Goal: Information Seeking & Learning: Learn about a topic

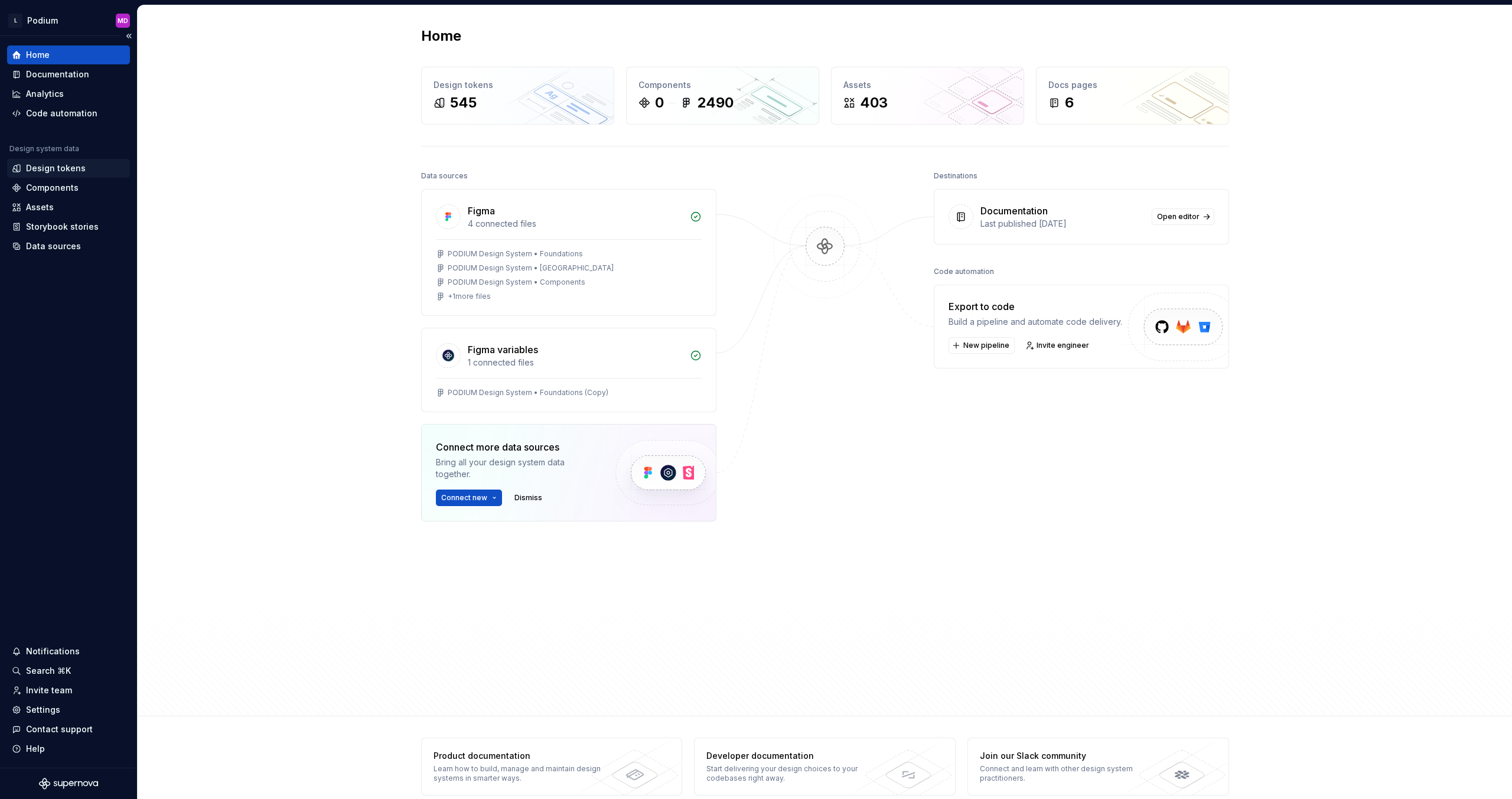
click at [64, 164] on div "Design tokens" at bounding box center [56, 169] width 60 height 12
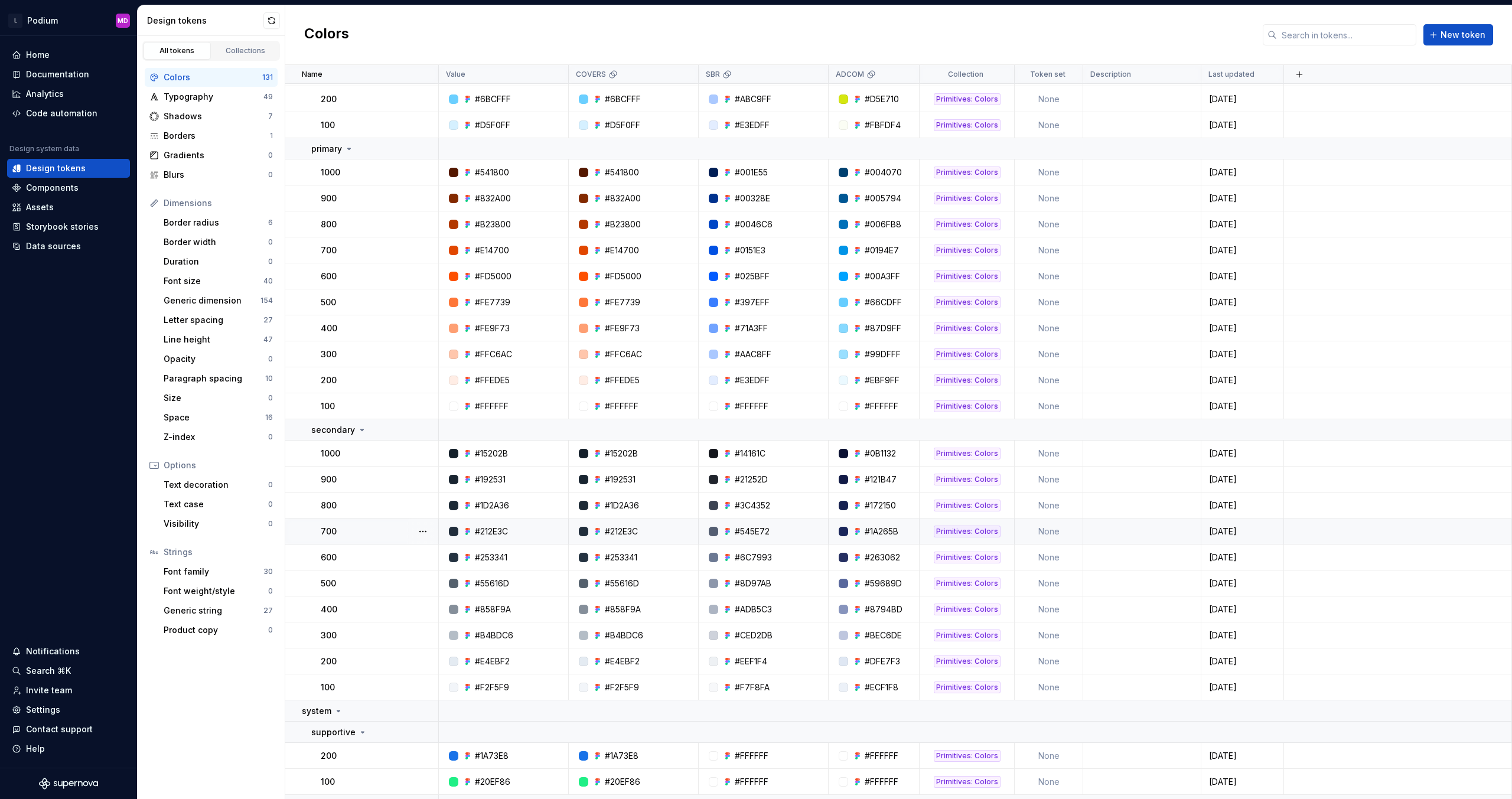
scroll to position [473, 0]
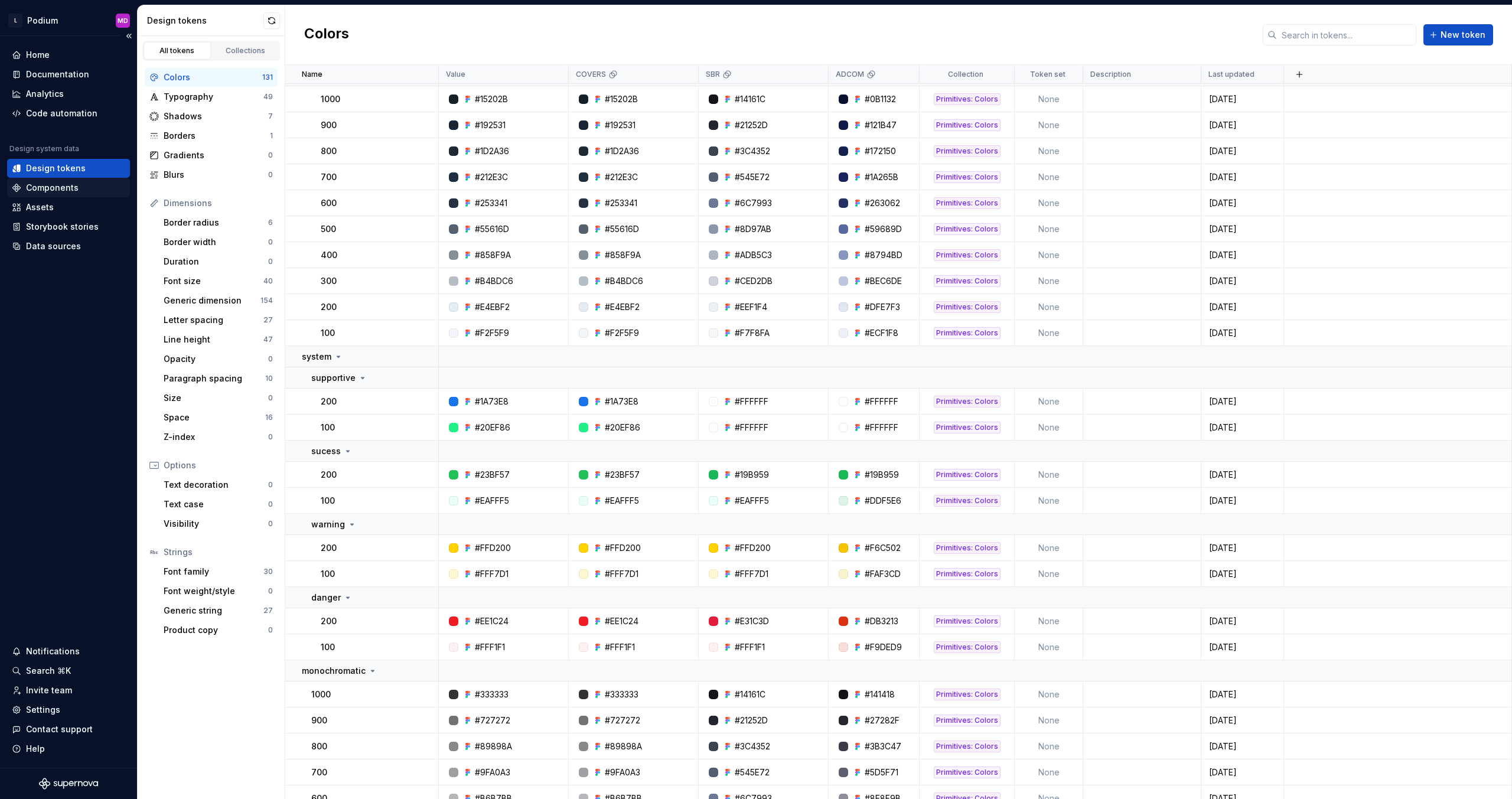
click at [50, 189] on div "Components" at bounding box center [52, 188] width 52 height 12
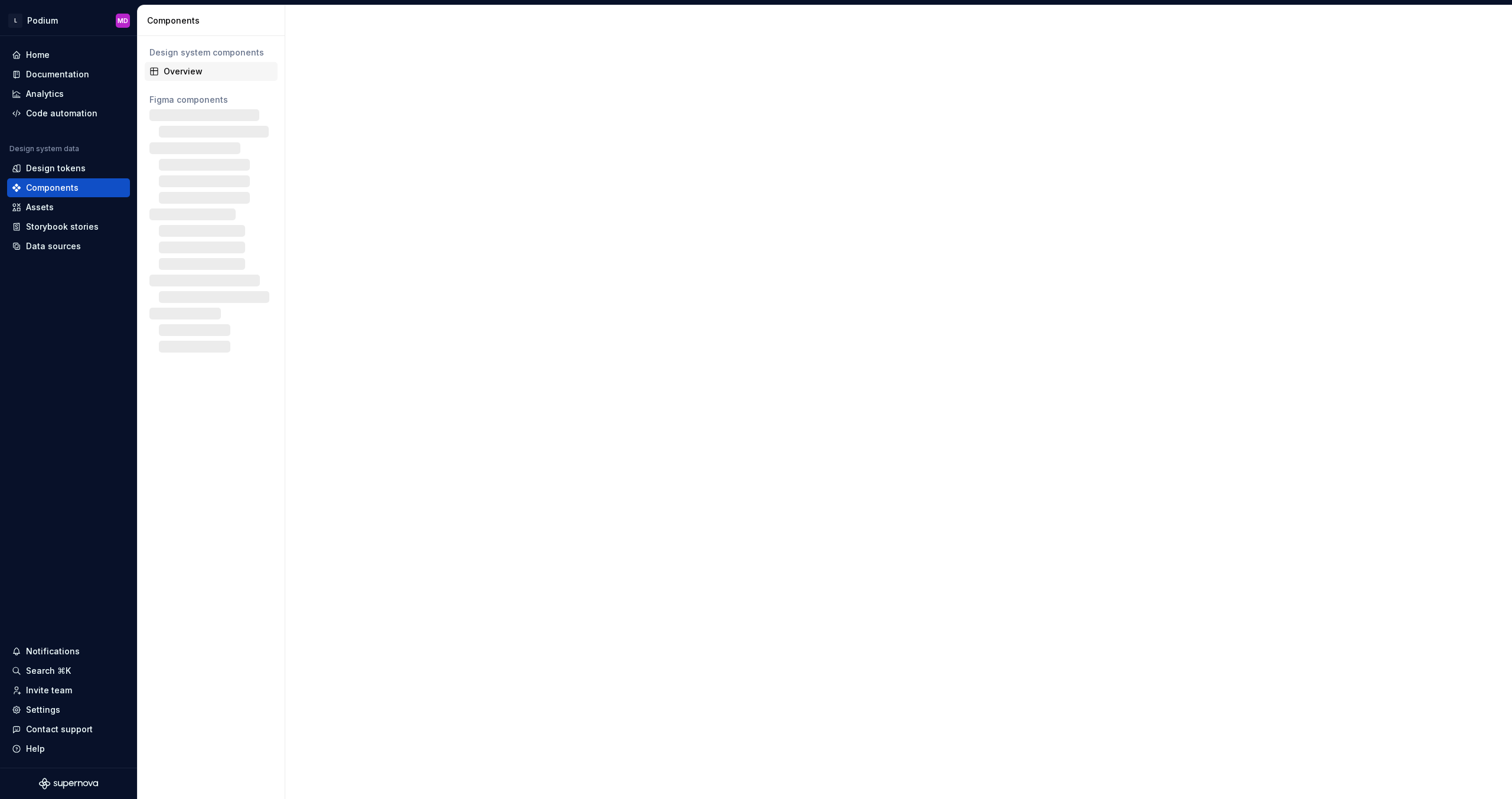
click at [191, 71] on div "Overview" at bounding box center [218, 71] width 110 height 12
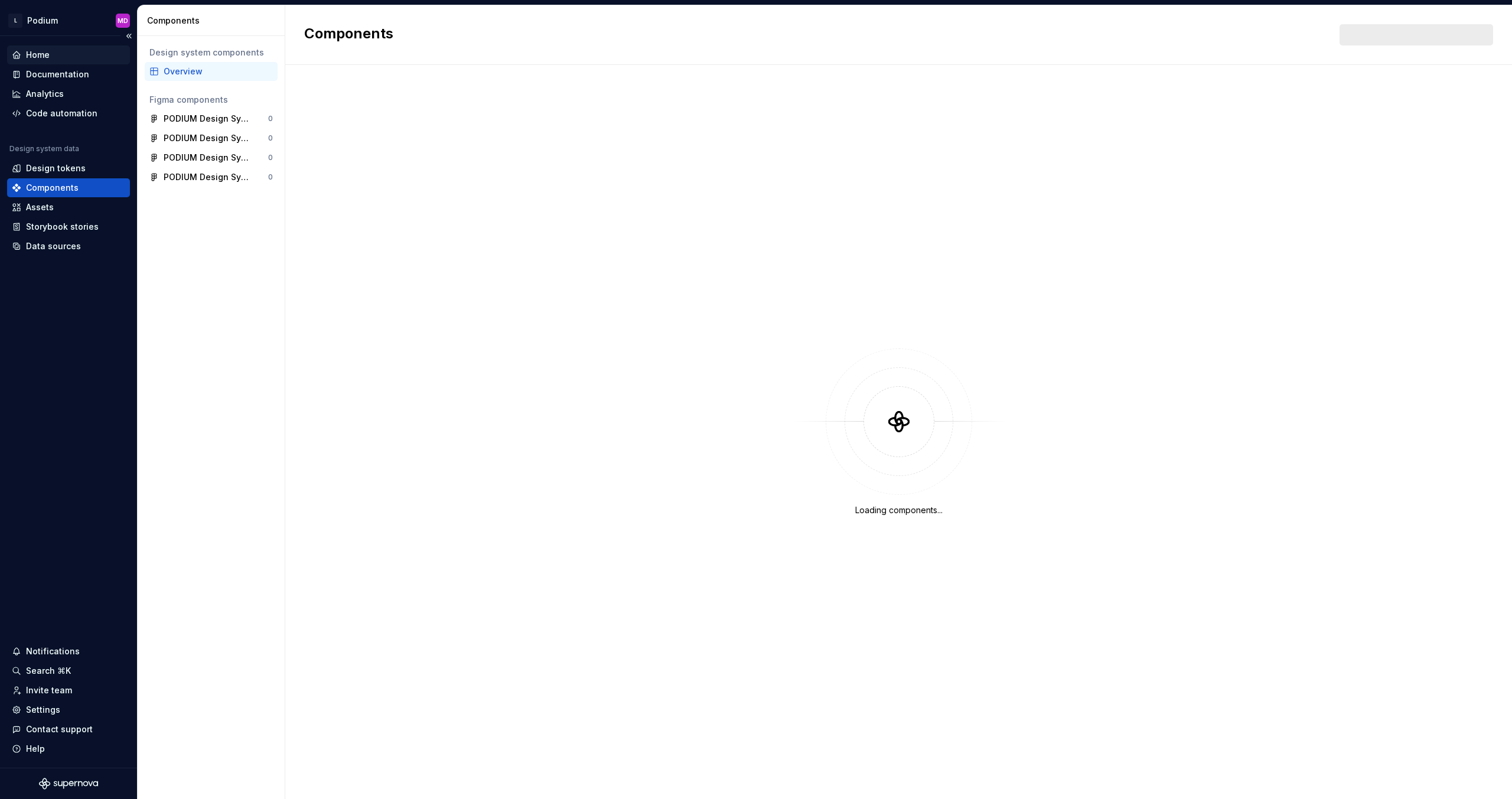
click at [56, 62] on div "Home" at bounding box center [69, 55] width 123 height 19
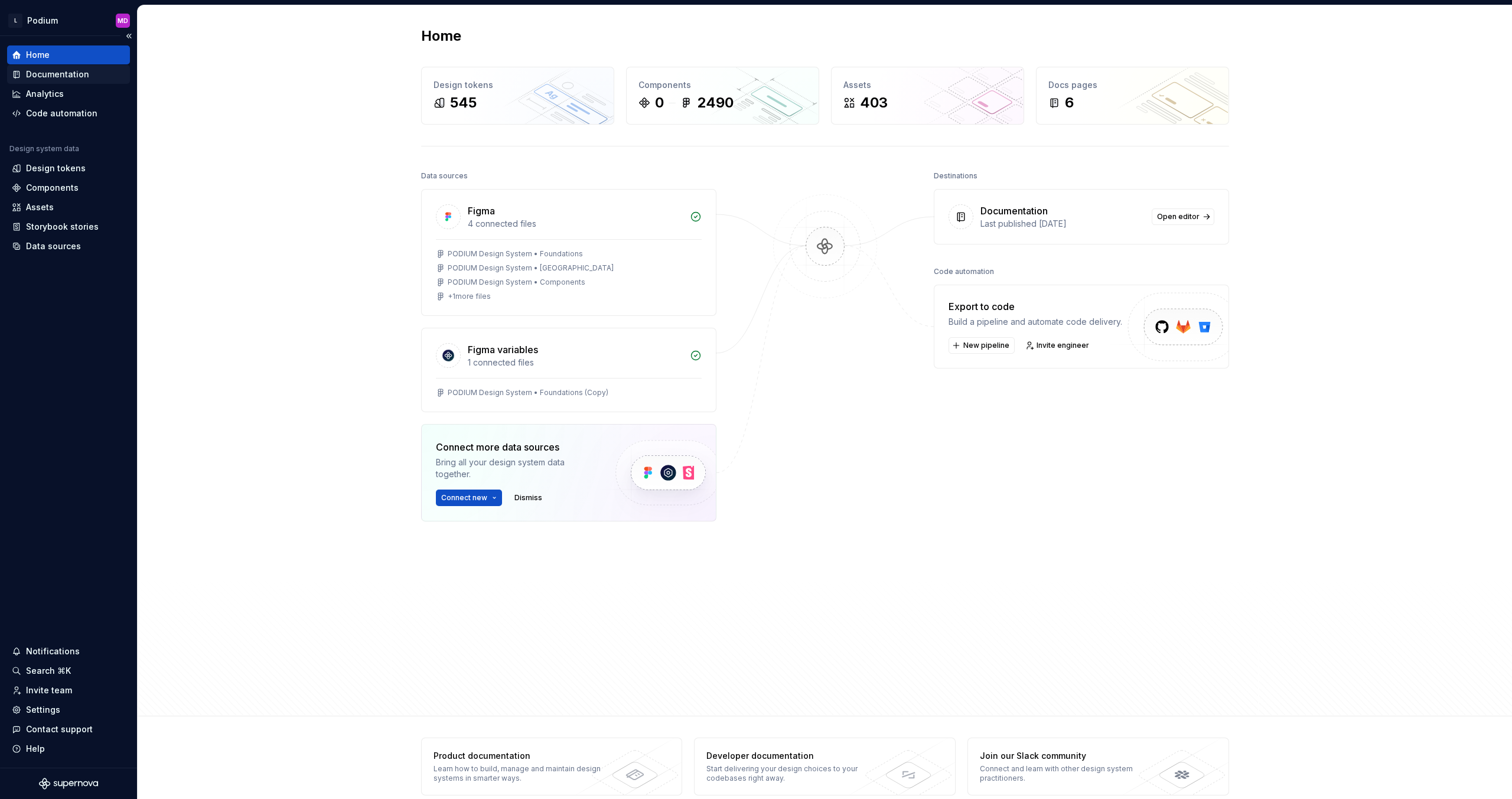
click at [56, 73] on div "Documentation" at bounding box center [57, 74] width 63 height 12
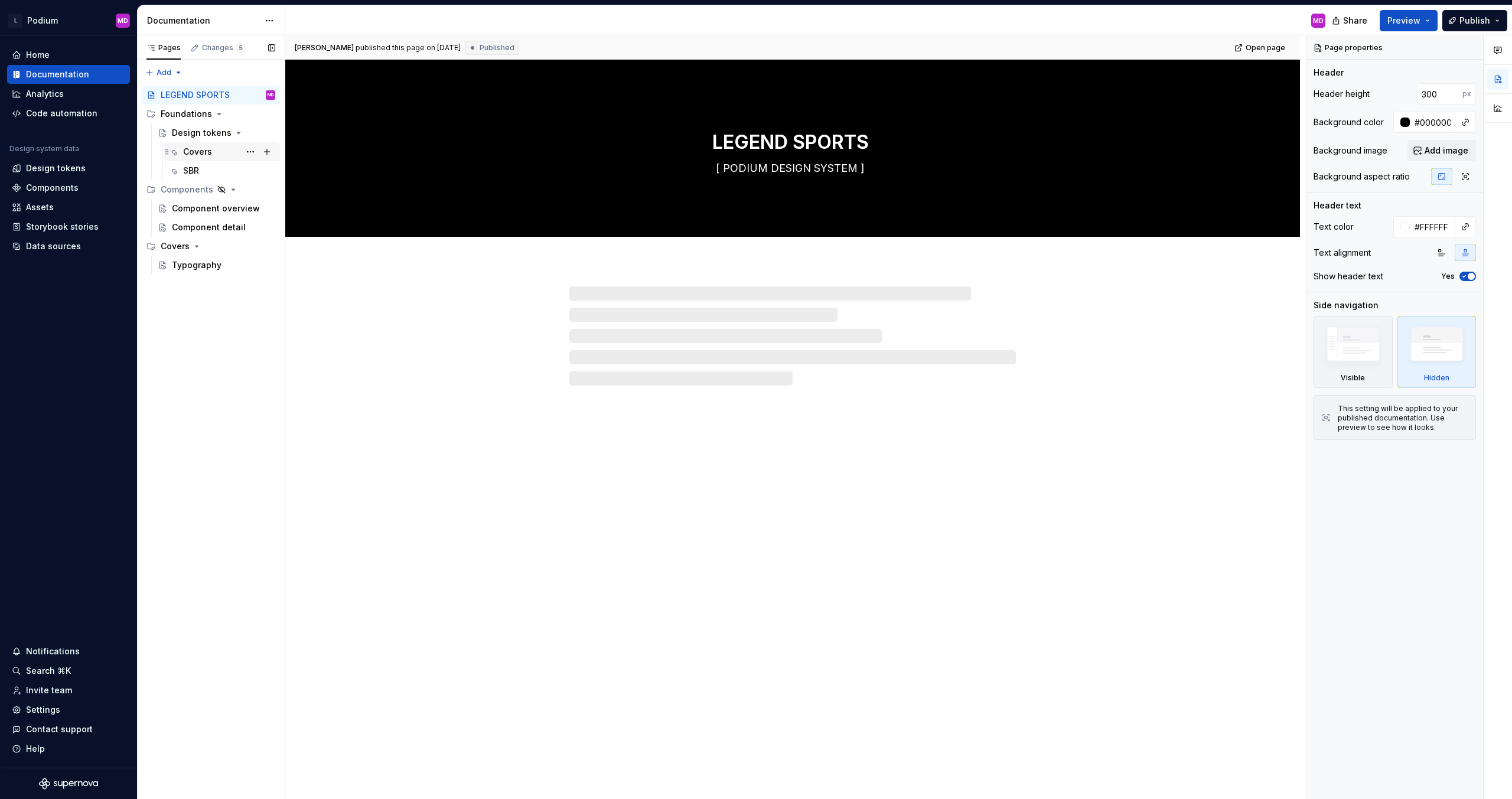
click at [199, 156] on div "Covers" at bounding box center [197, 152] width 29 height 12
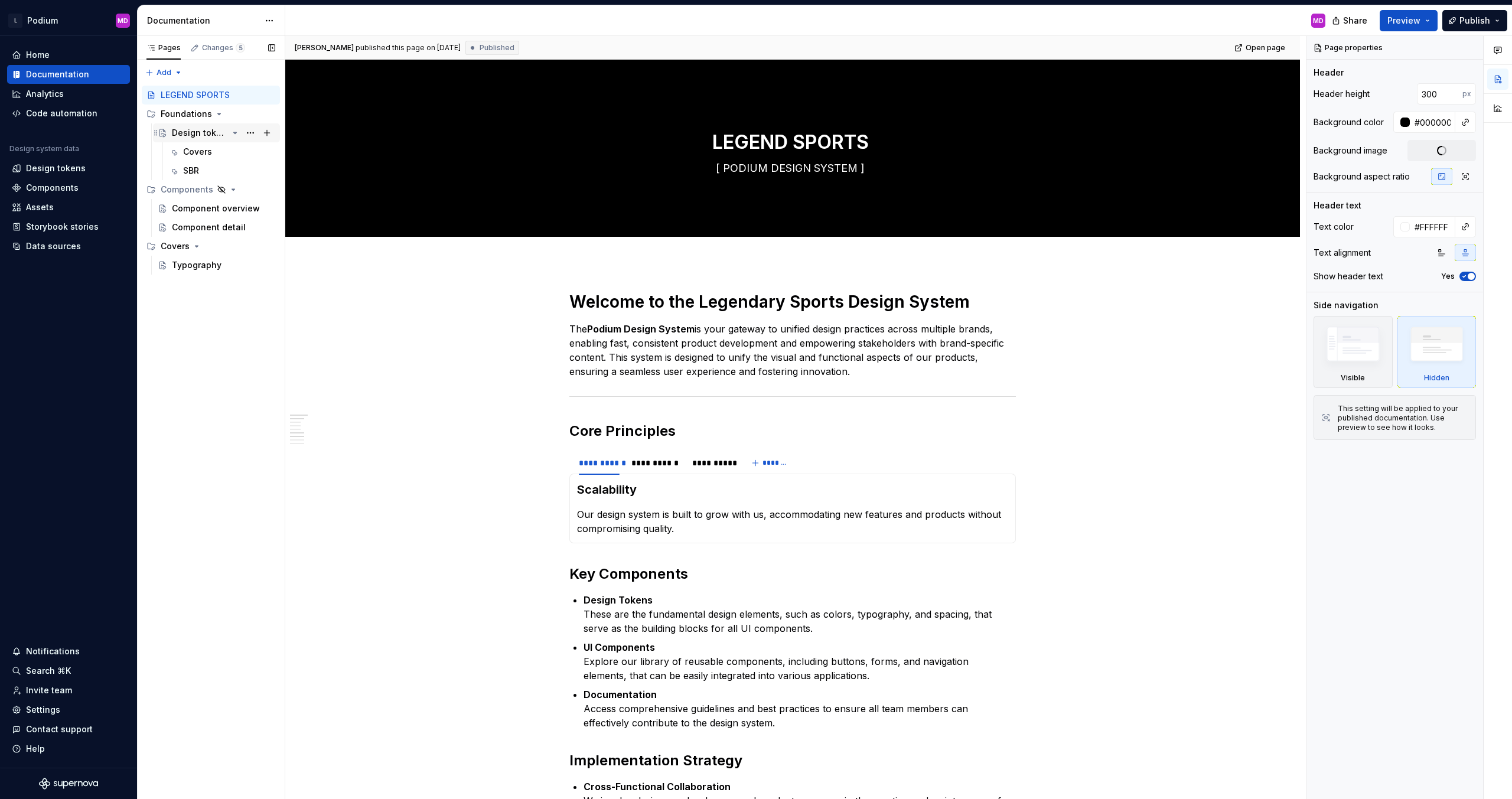
click at [199, 135] on div "Design tokens" at bounding box center [200, 133] width 56 height 12
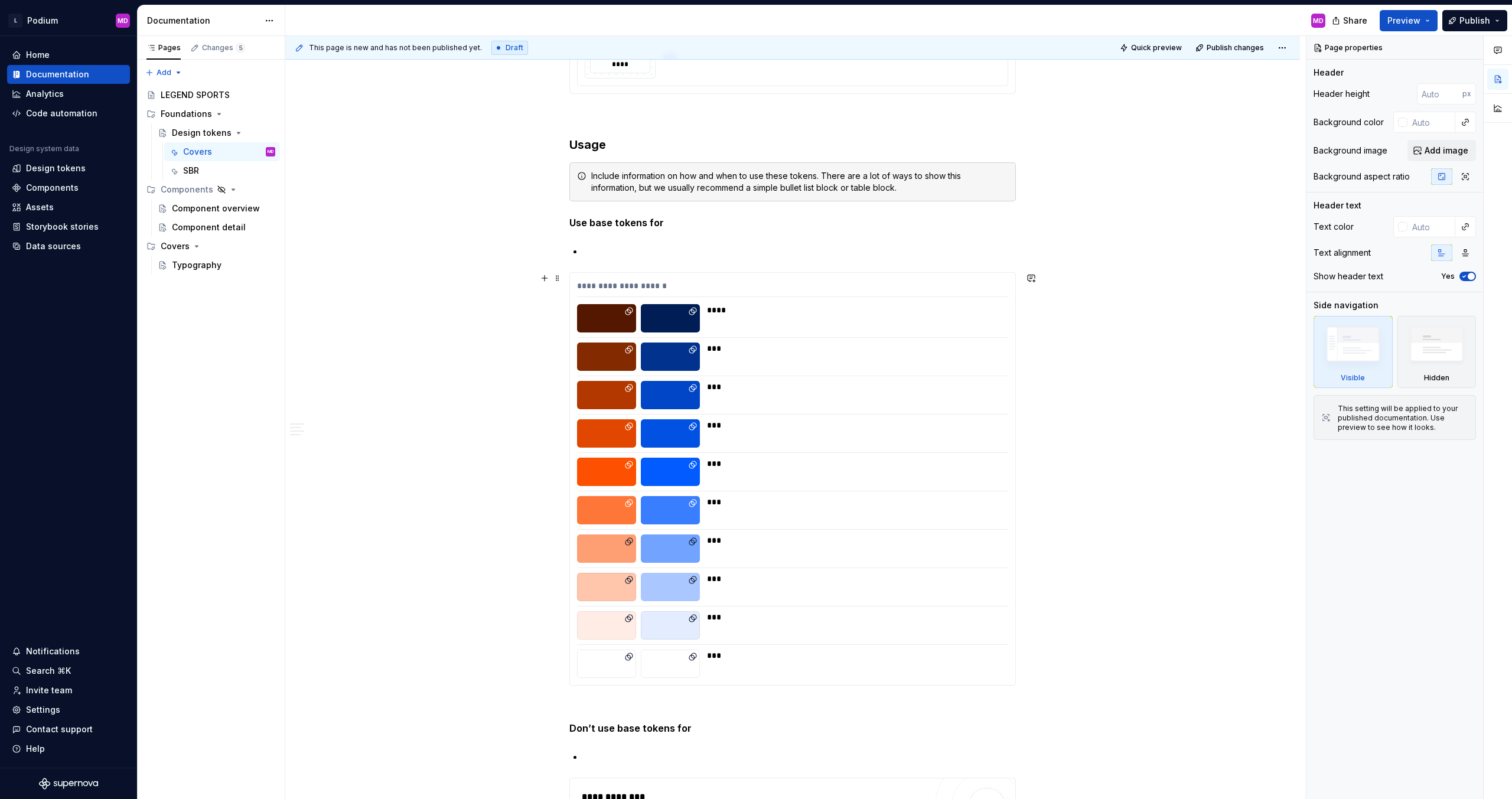
scroll to position [708, 0]
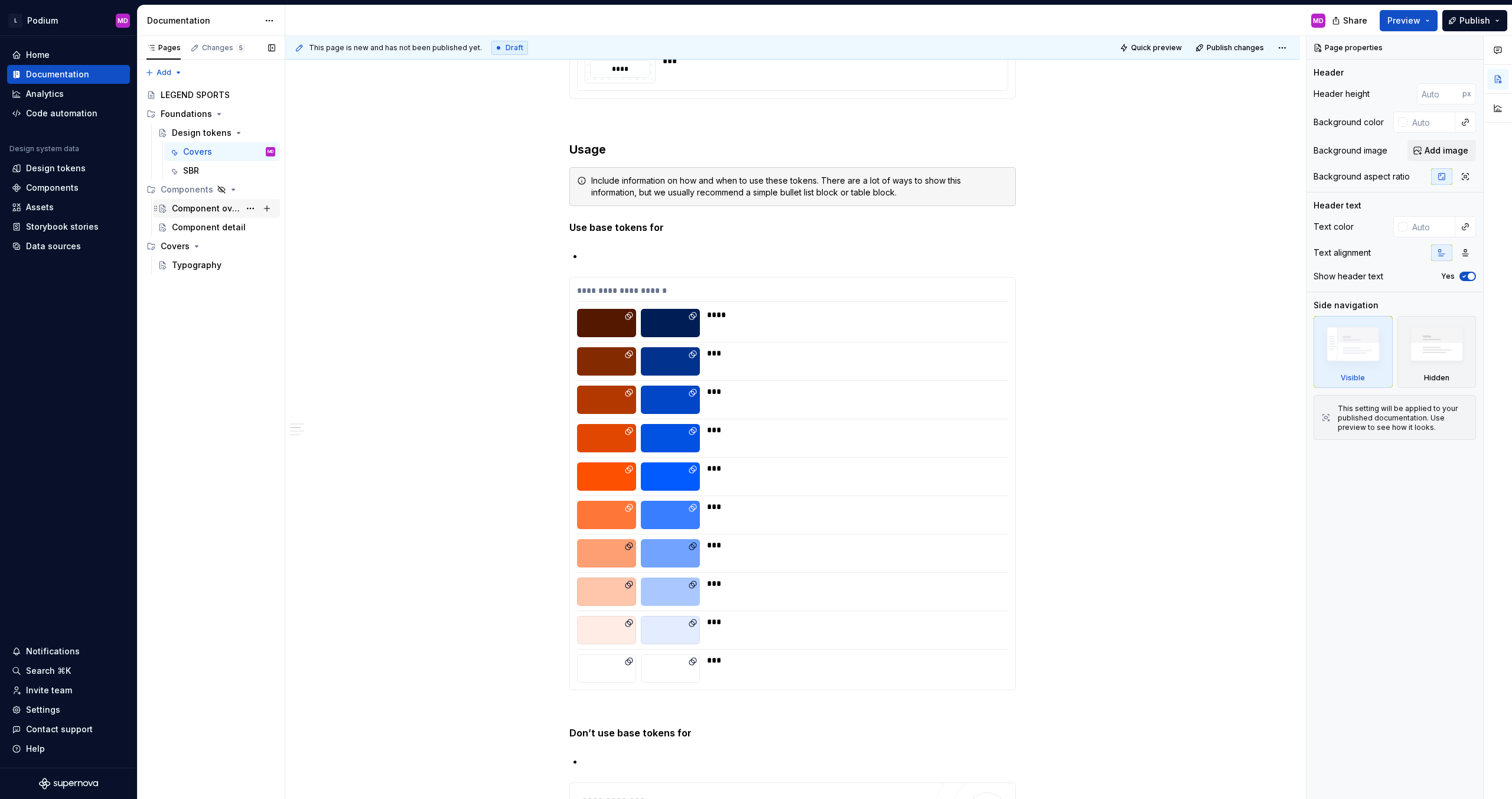
click at [196, 209] on div "Component overview" at bounding box center [206, 208] width 68 height 12
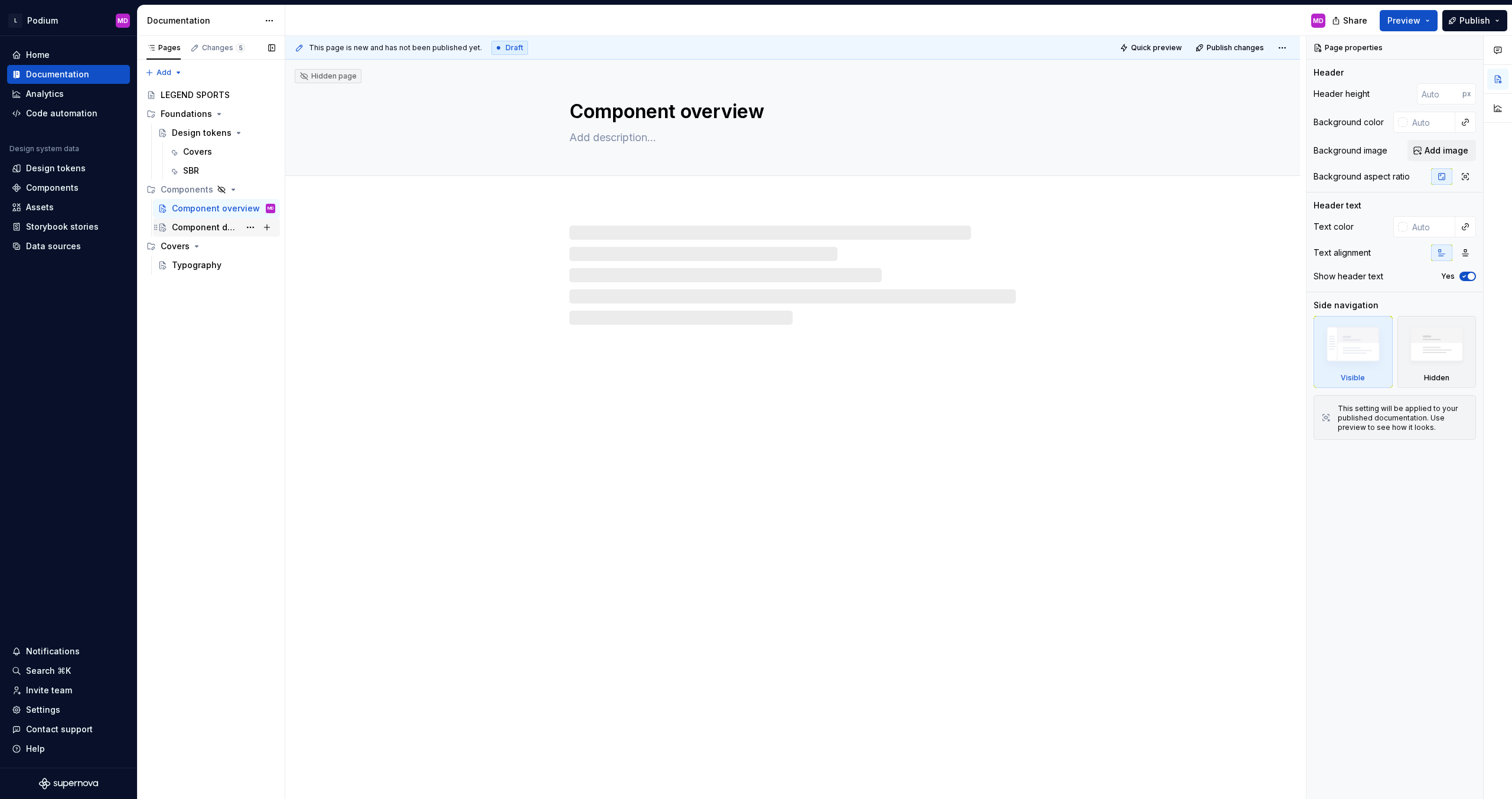
click at [204, 228] on div "Component detail" at bounding box center [206, 228] width 68 height 12
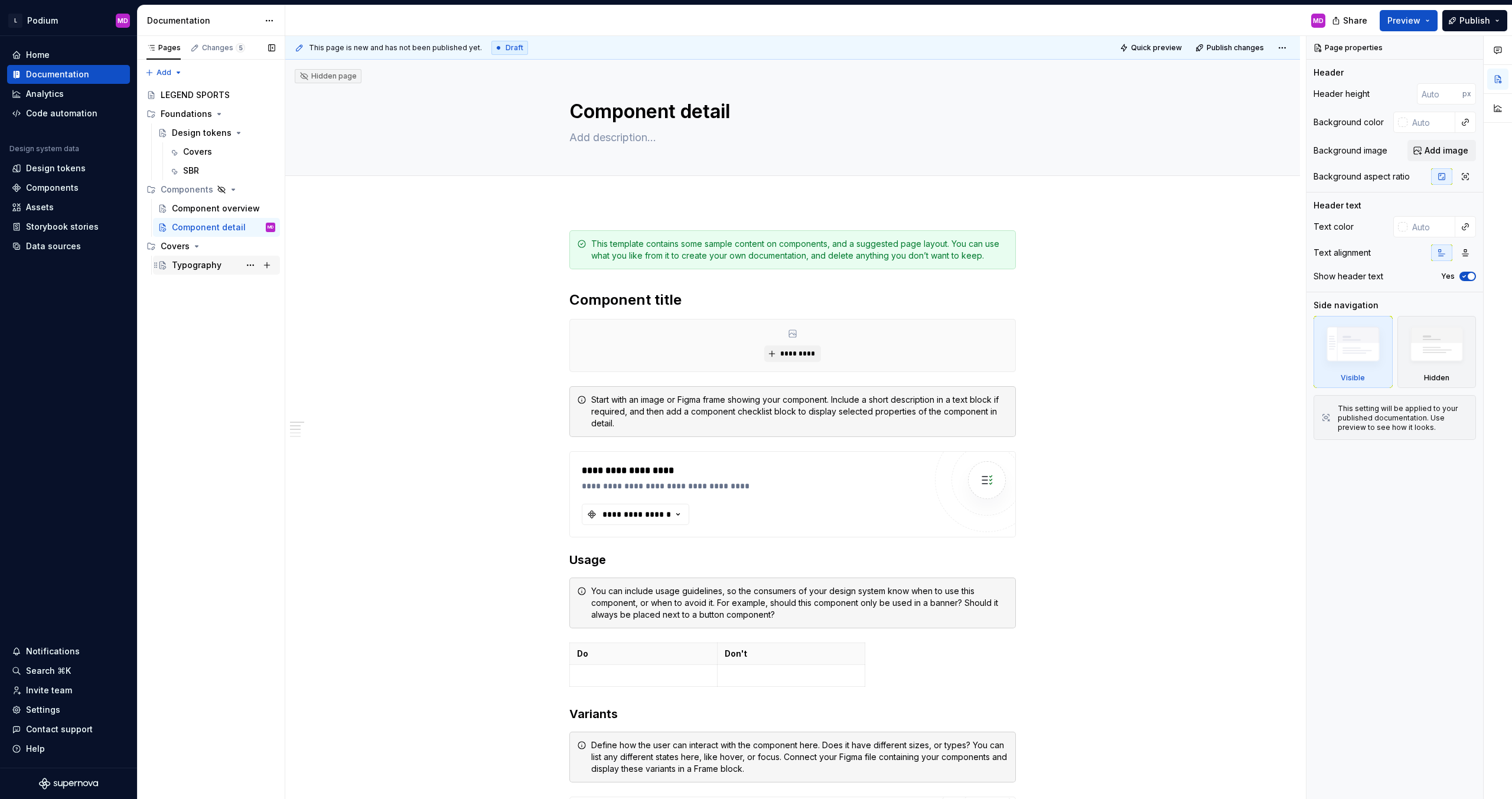
click at [187, 262] on div "Typography" at bounding box center [197, 265] width 50 height 12
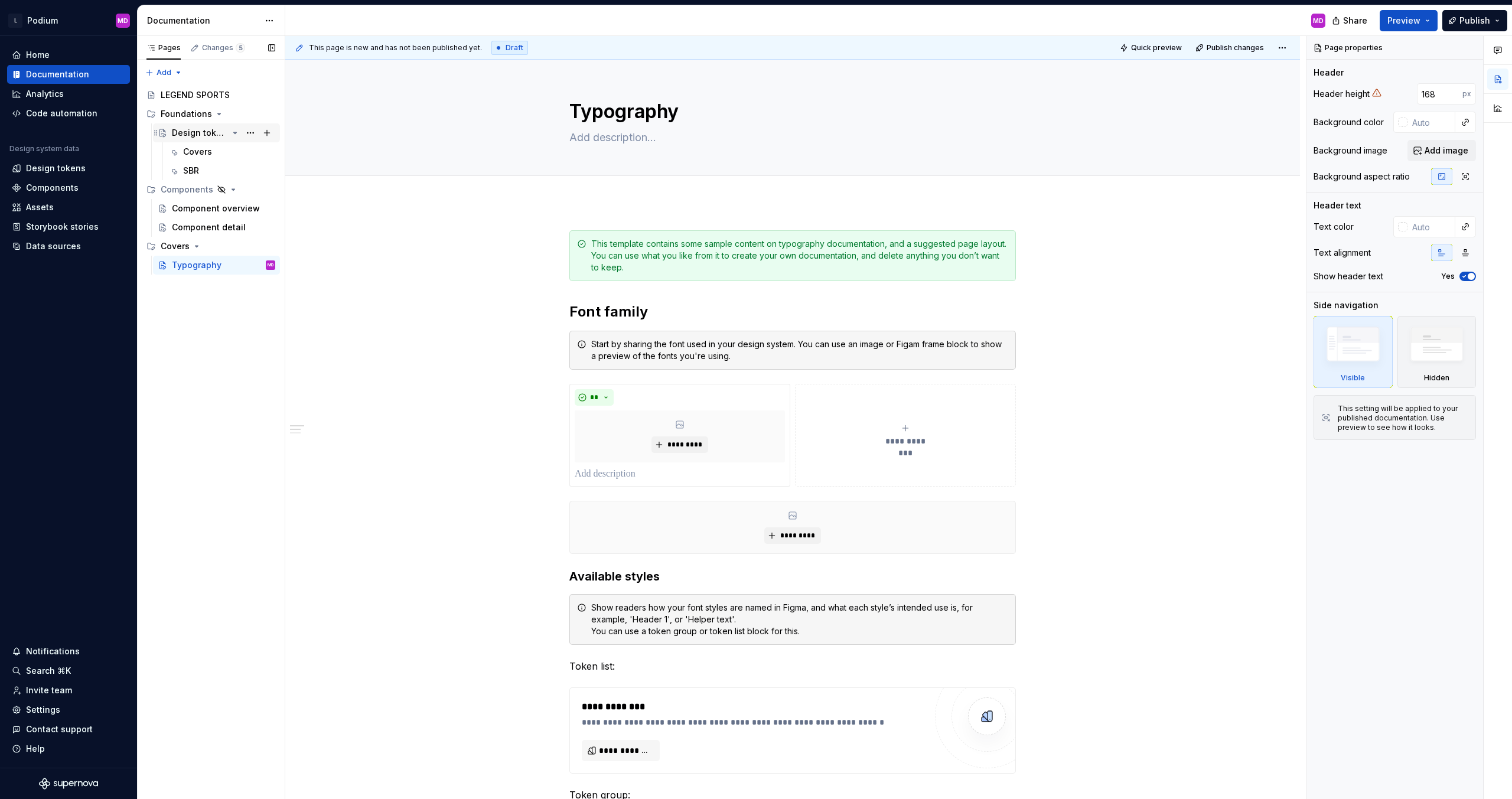
click at [194, 131] on div "Design tokens" at bounding box center [200, 133] width 56 height 12
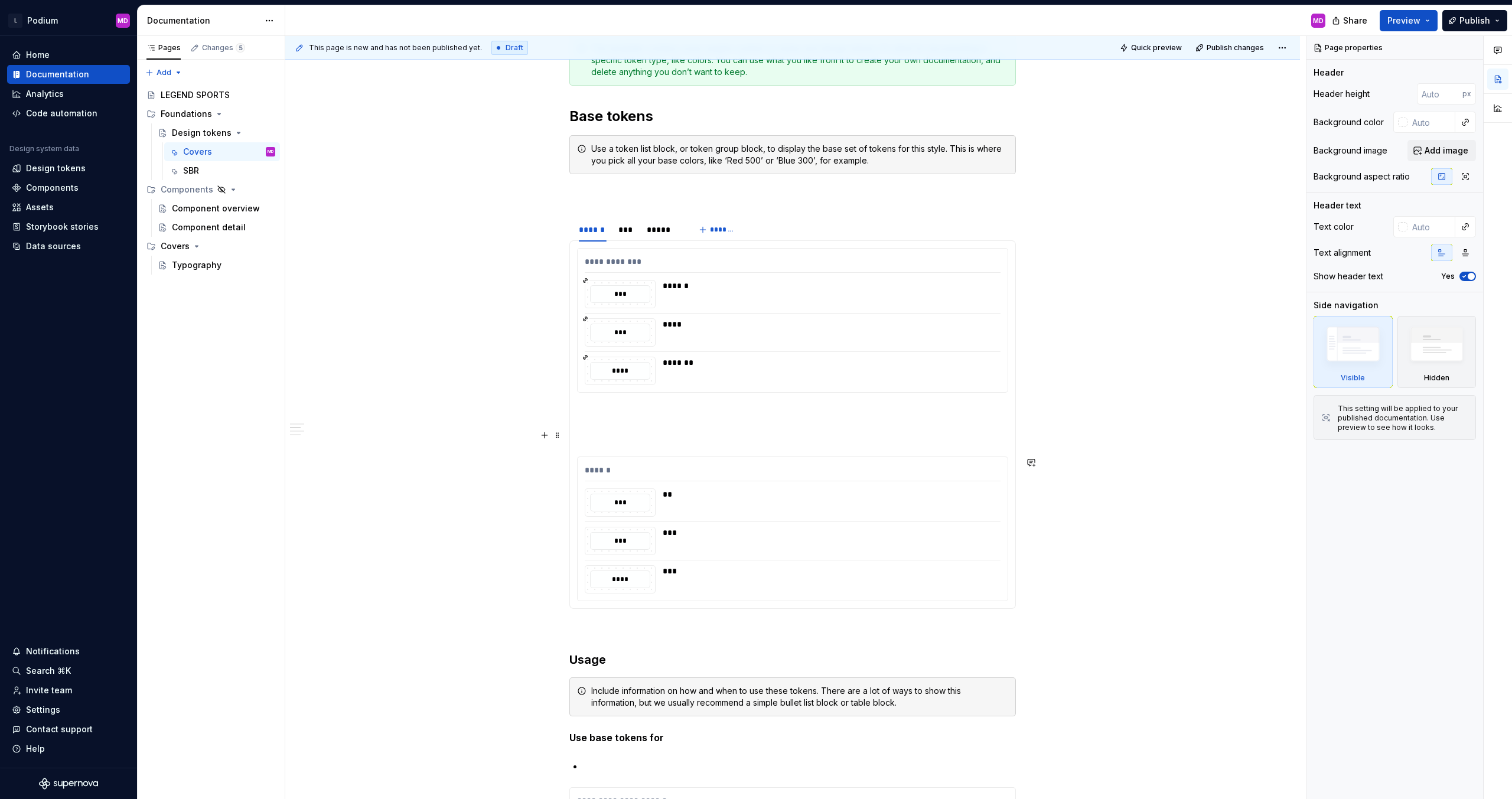
scroll to position [189, 0]
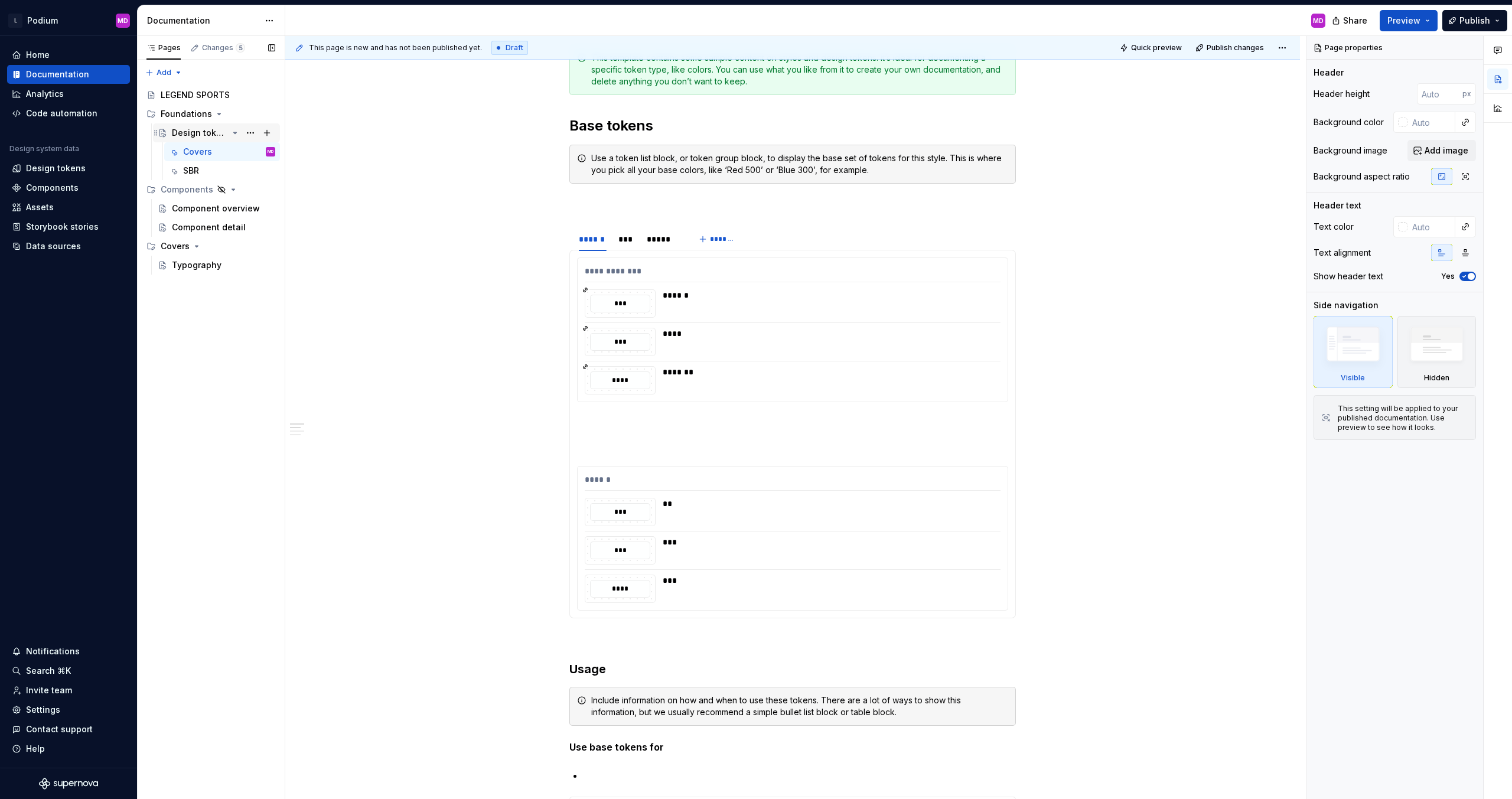
click at [209, 136] on div "Design tokens" at bounding box center [200, 133] width 56 height 12
click at [207, 172] on div "SBR" at bounding box center [228, 171] width 92 height 17
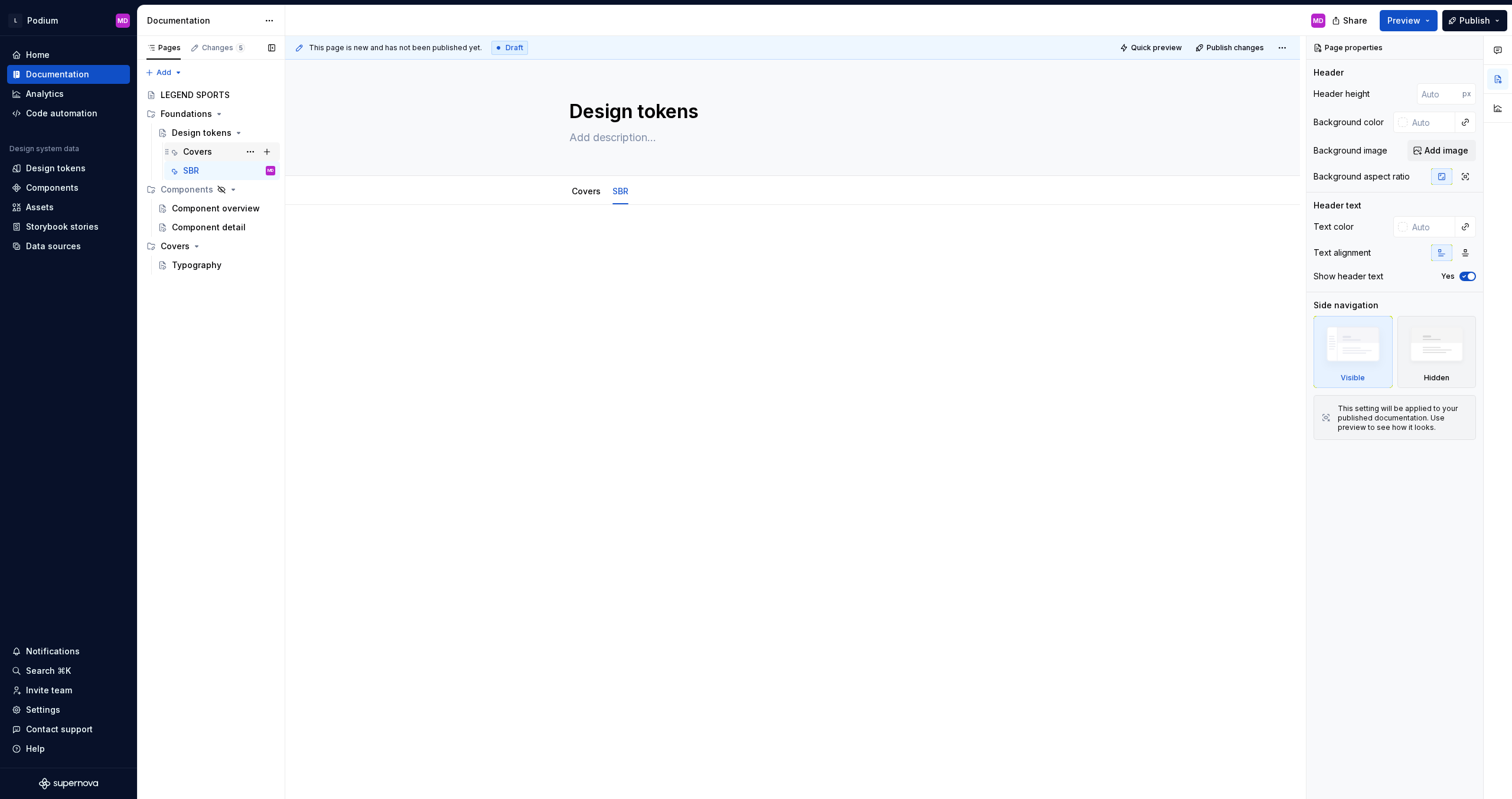
click at [200, 147] on div "Covers" at bounding box center [197, 152] width 29 height 12
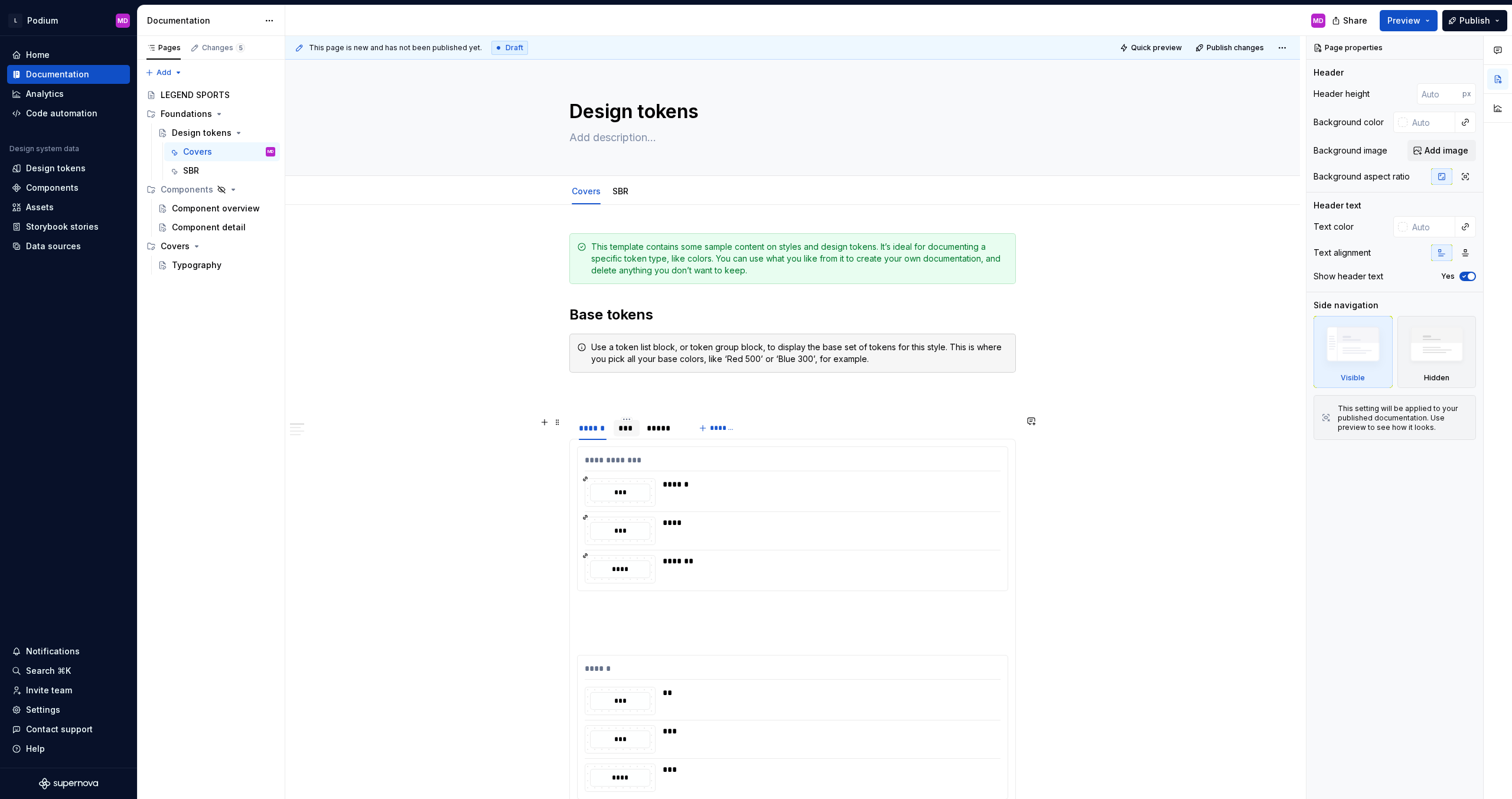
click at [632, 428] on div "***" at bounding box center [626, 428] width 16 height 12
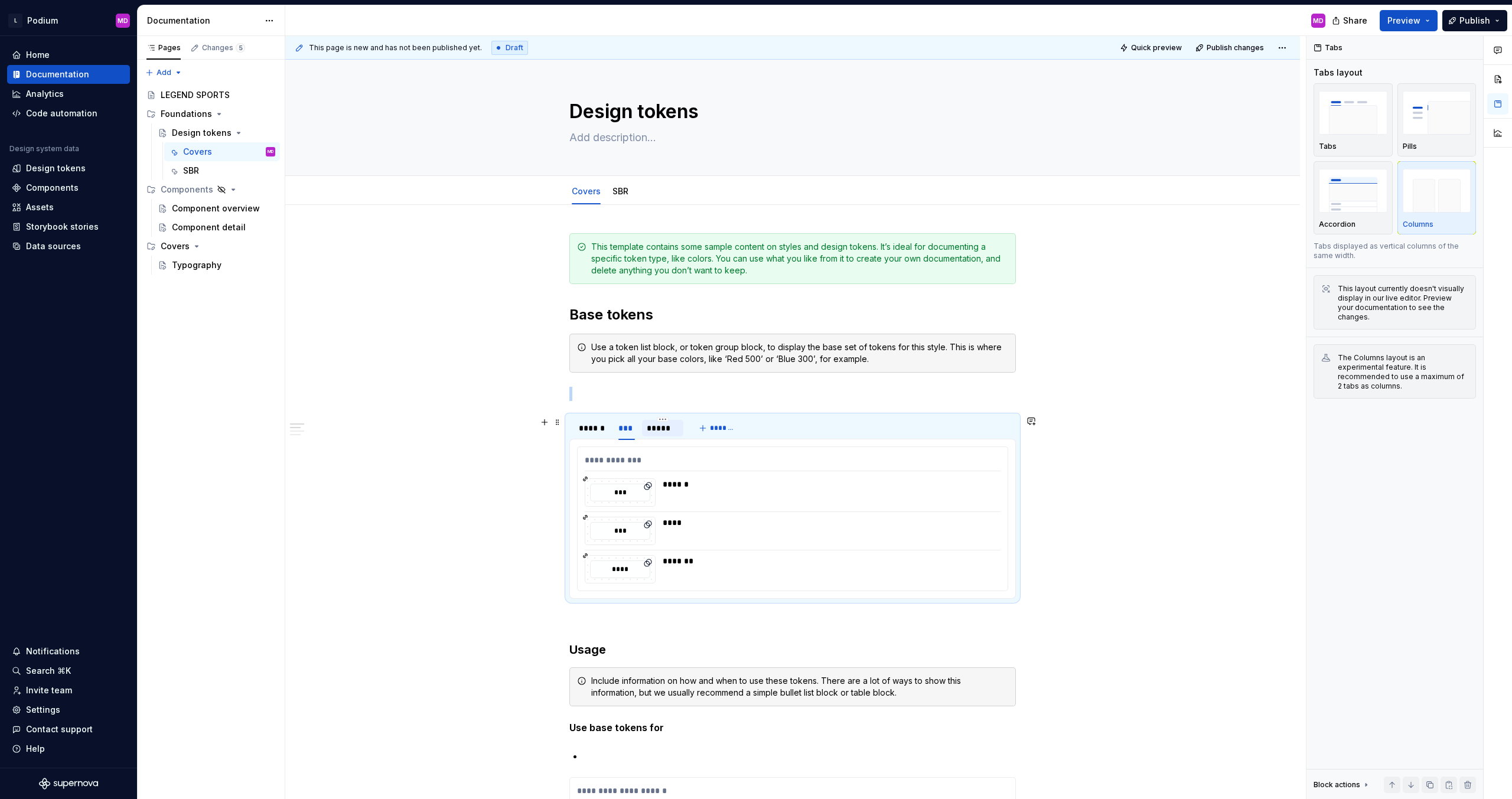
click at [660, 429] on div "*****" at bounding box center [663, 428] width 32 height 12
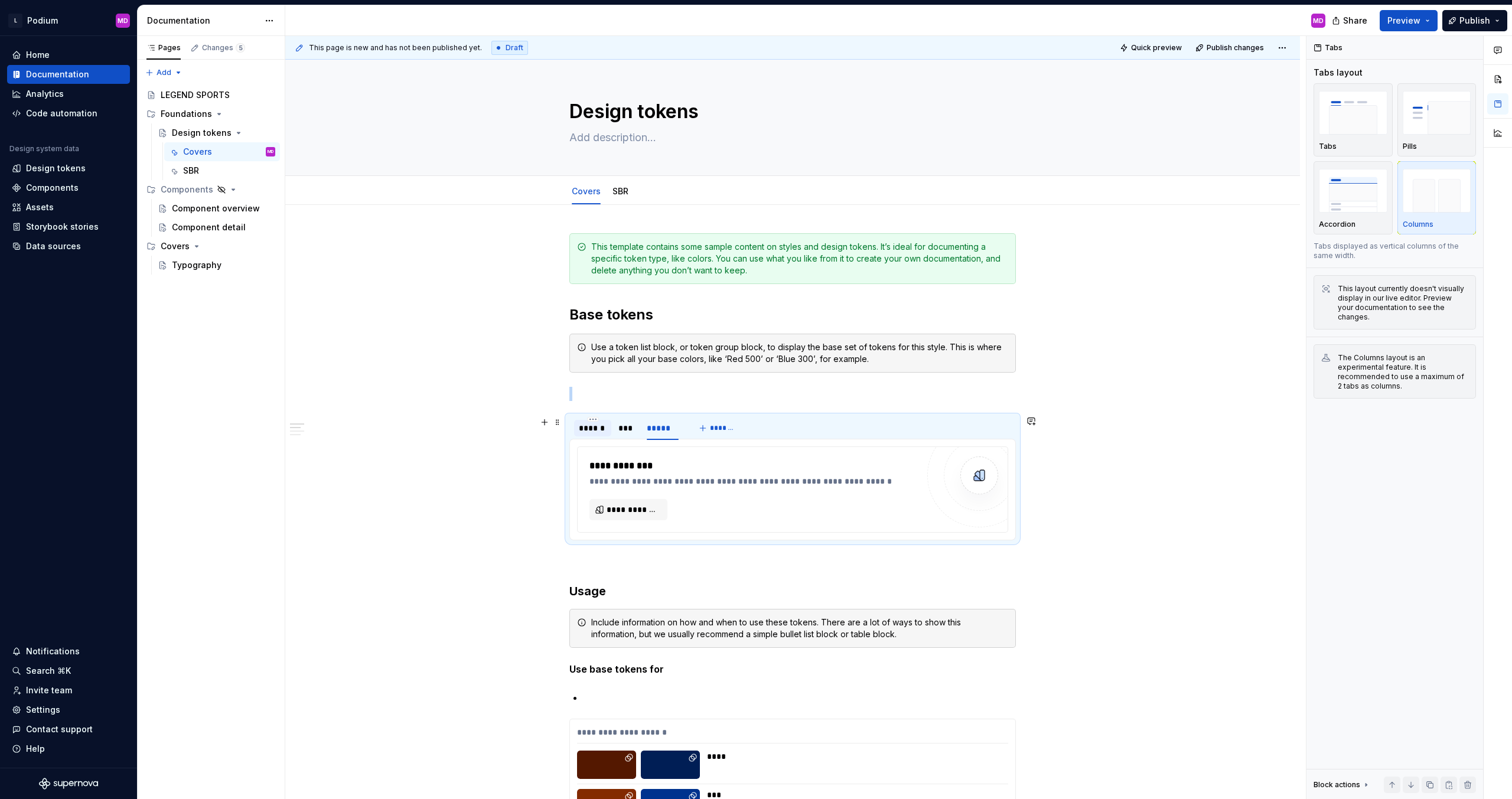
click at [592, 430] on div "******" at bounding box center [592, 428] width 27 height 12
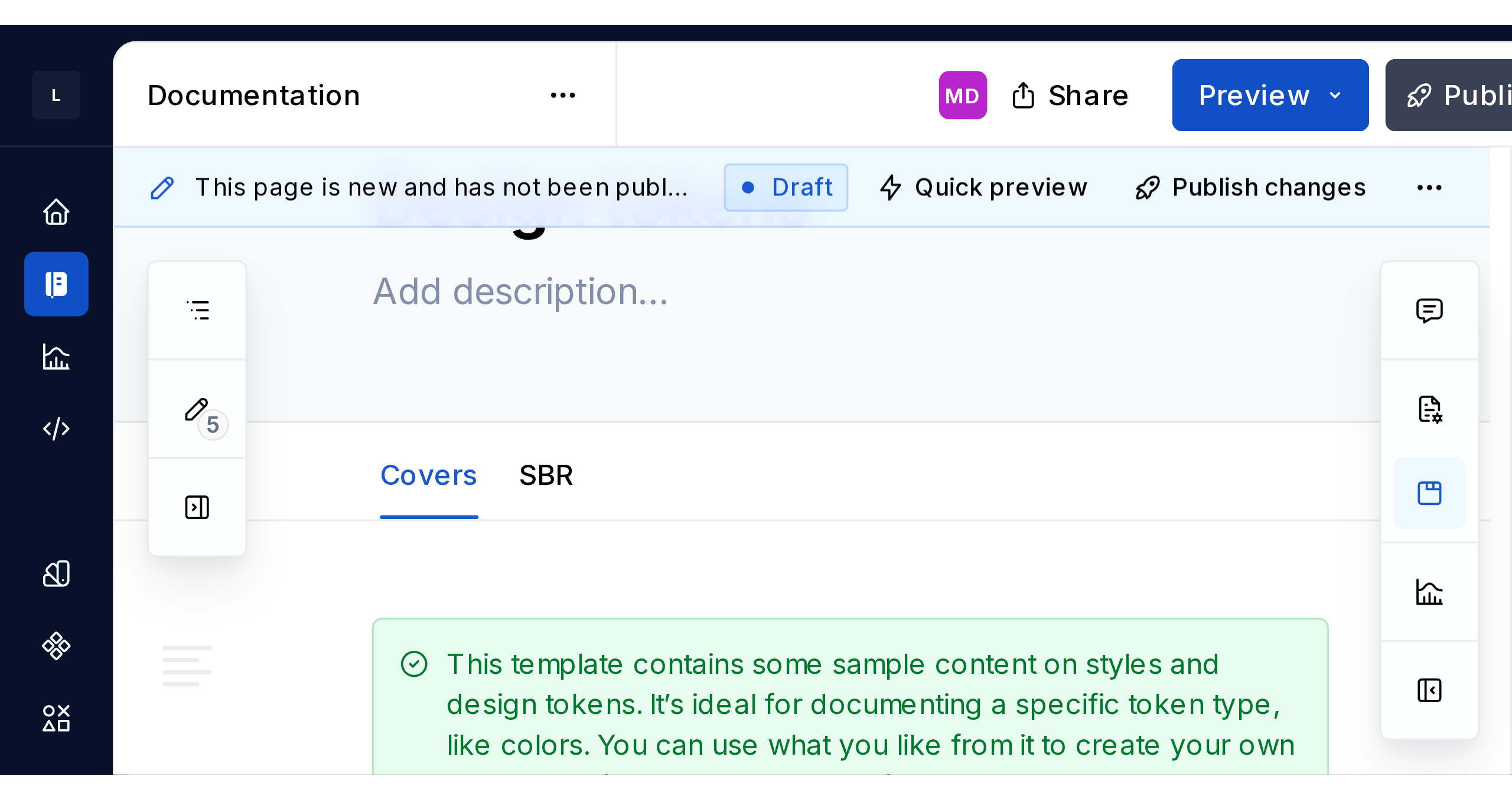
scroll to position [59, 0]
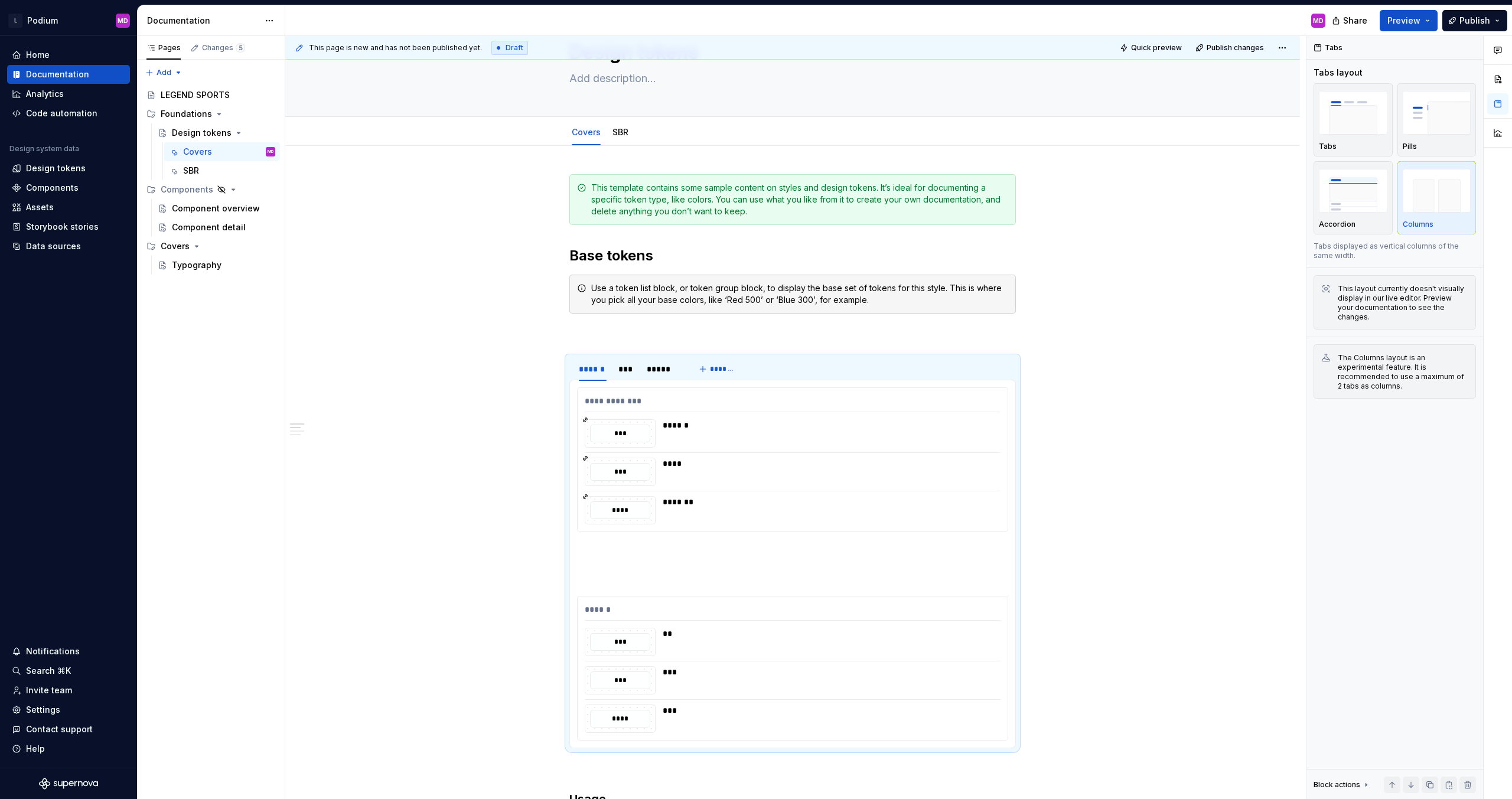
type textarea "*"
